Goal: Information Seeking & Learning: Learn about a topic

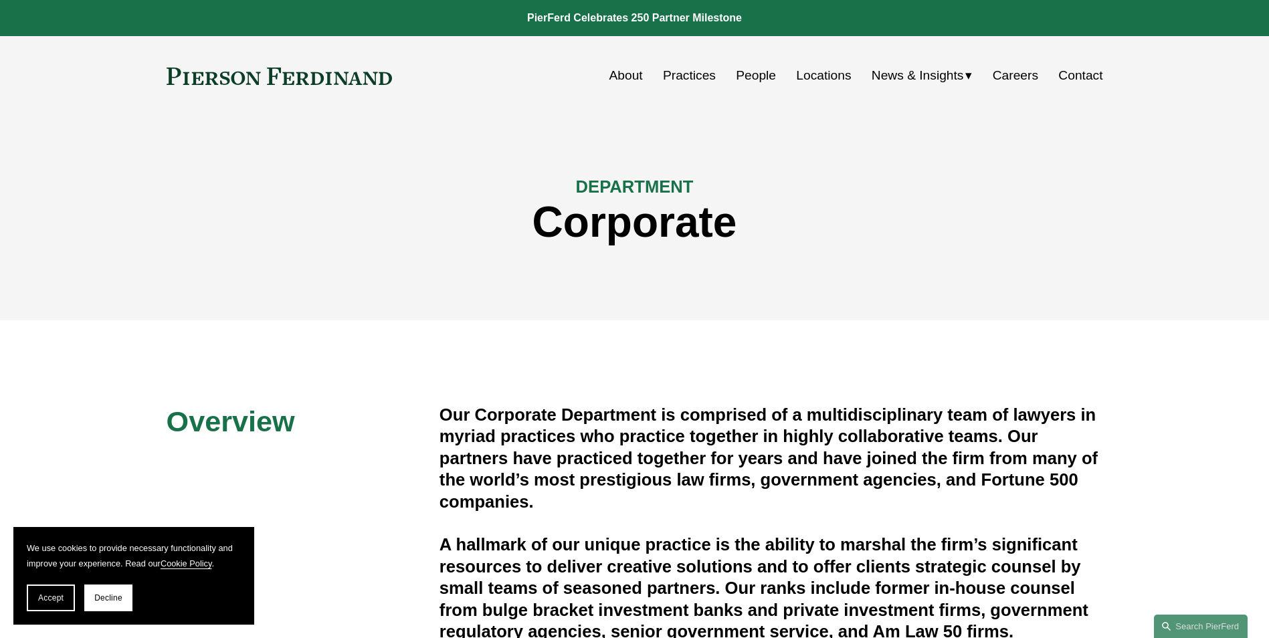
click at [737, 74] on link "People" at bounding box center [756, 75] width 40 height 25
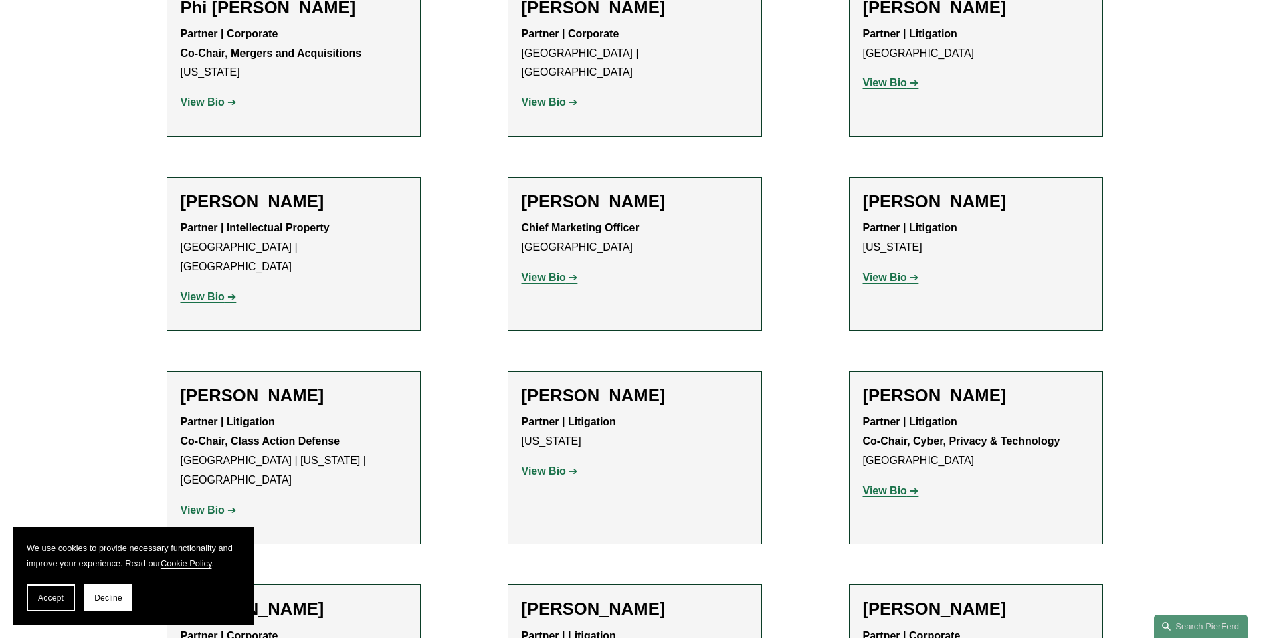
scroll to position [10651, 0]
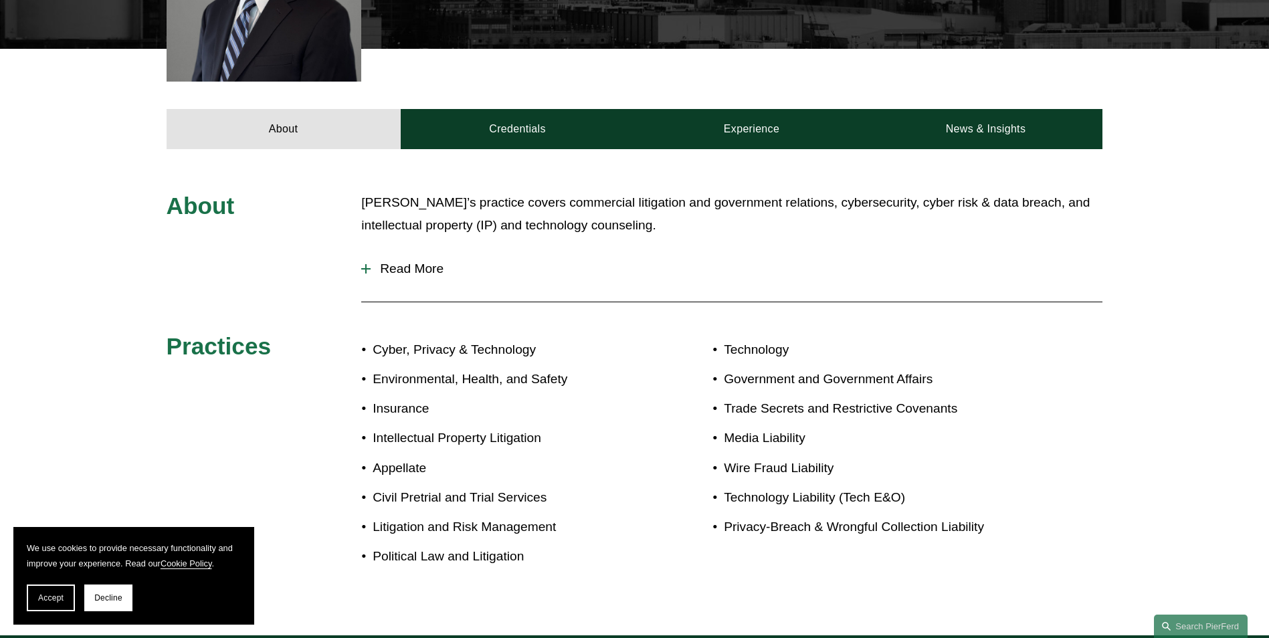
scroll to position [535, 0]
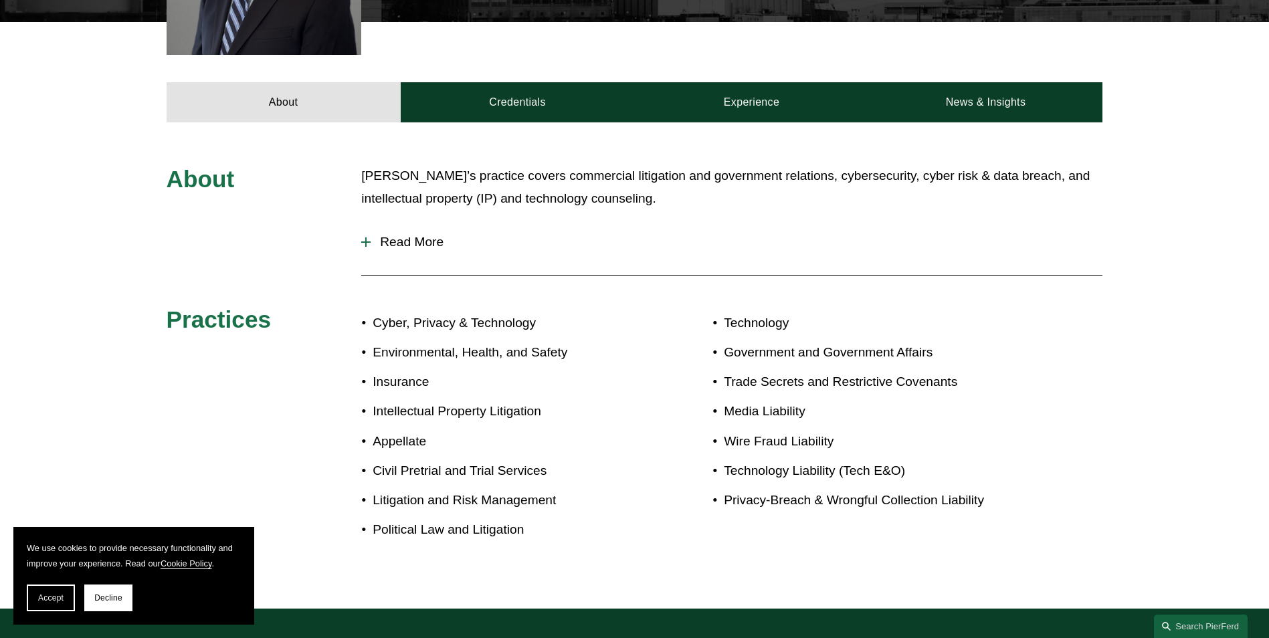
click at [415, 235] on span "Read More" at bounding box center [737, 242] width 732 height 15
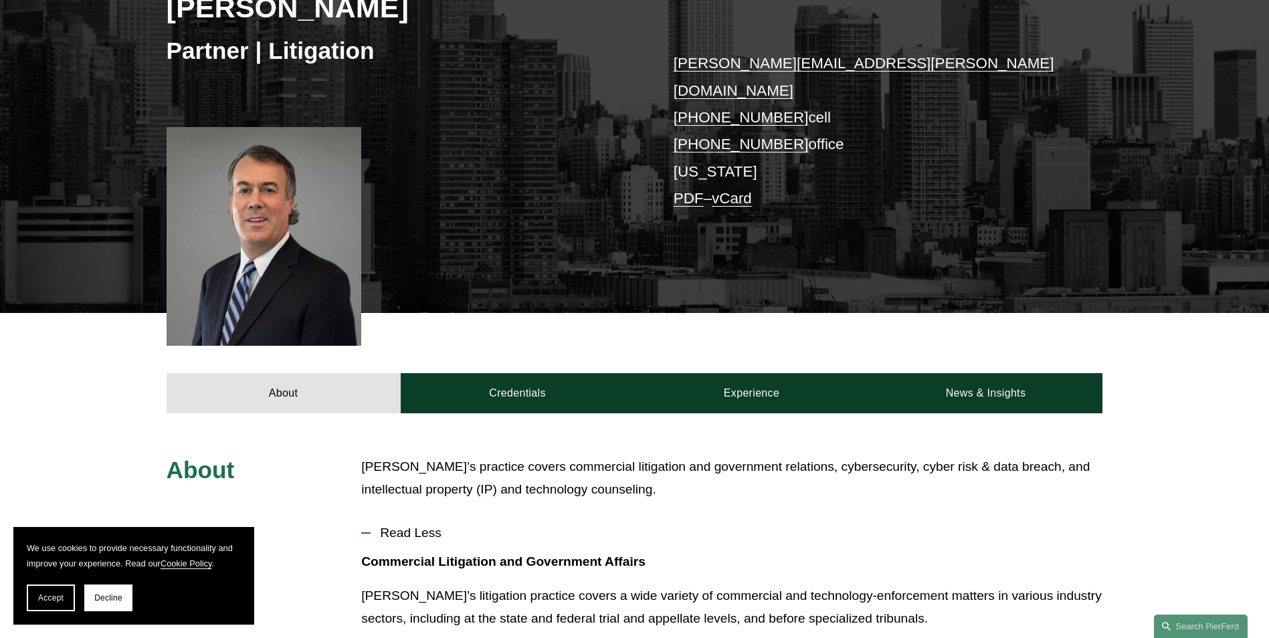
scroll to position [468, 0]
